Goal: Use online tool/utility: Utilize a website feature to perform a specific function

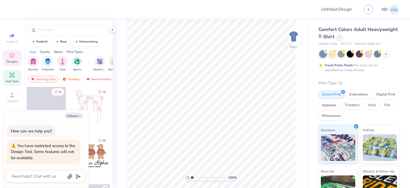
click at [9, 82] on span "Add Text" at bounding box center [12, 81] width 13 height 4
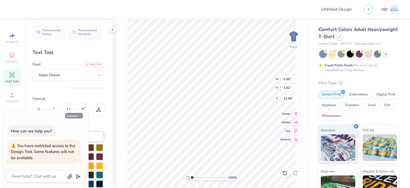
click at [76, 118] on button "Collapse" at bounding box center [74, 116] width 18 height 6
type textarea "x"
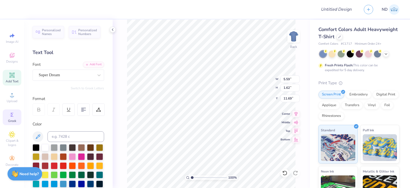
click at [12, 119] on span "Greek" at bounding box center [12, 121] width 8 height 4
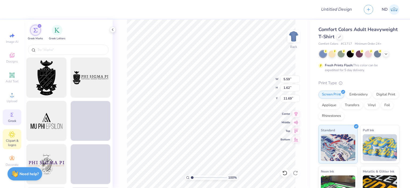
click at [12, 136] on icon at bounding box center [12, 134] width 6 height 6
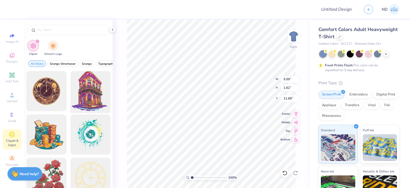
click at [74, 93] on div at bounding box center [90, 91] width 44 height 44
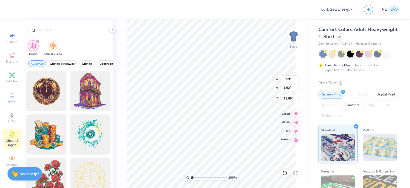
type input "14.17"
type input "15.98"
type input "3.00"
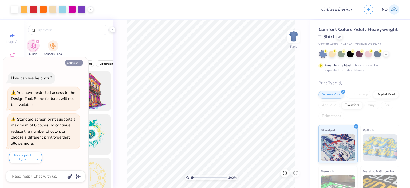
click at [76, 62] on button "Collapse" at bounding box center [74, 63] width 18 height 6
type textarea "x"
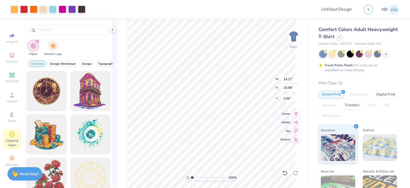
type input "14.17"
type input "15.98"
type input "3.00"
click at [33, 9] on div at bounding box center [33, 8] width 7 height 7
